Goal: Task Accomplishment & Management: Use online tool/utility

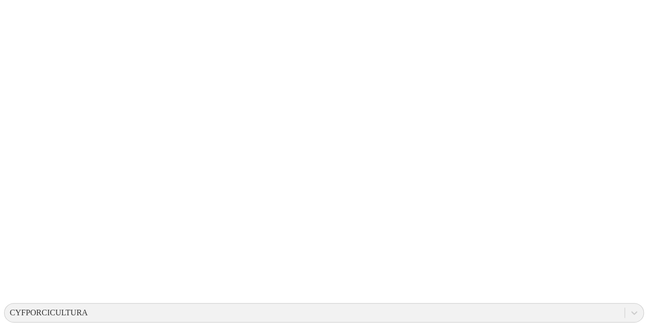
scroll to position [205, 0]
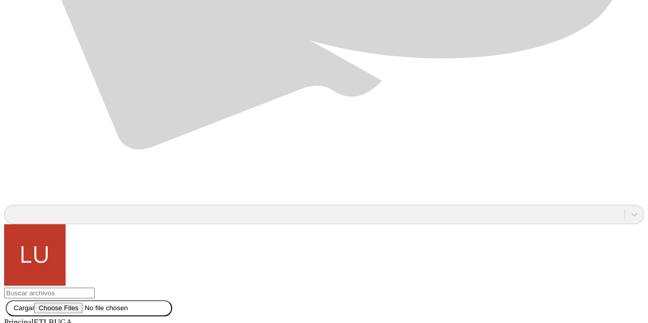
click at [151, 268] on div at bounding box center [328, 161] width 648 height 323
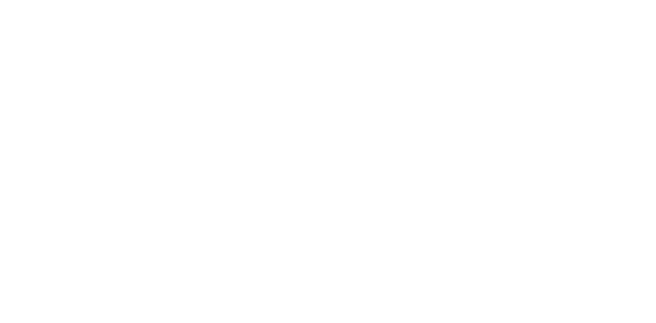
drag, startPoint x: 149, startPoint y: 161, endPoint x: 105, endPoint y: 160, distance: 43.6
drag, startPoint x: 181, startPoint y: 162, endPoint x: 107, endPoint y: 165, distance: 73.9
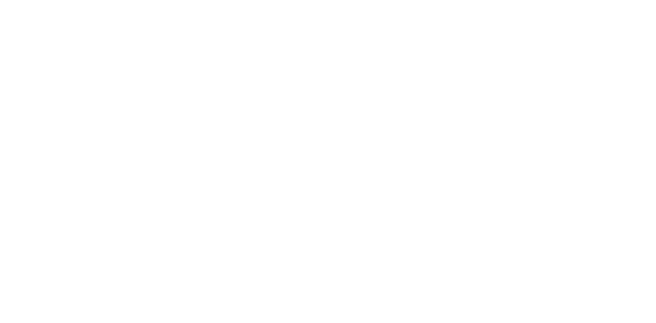
type input "PRT WTF-[PERSON_NAME]-2025.xlsx"
